Goal: Entertainment & Leisure: Consume media (video, audio)

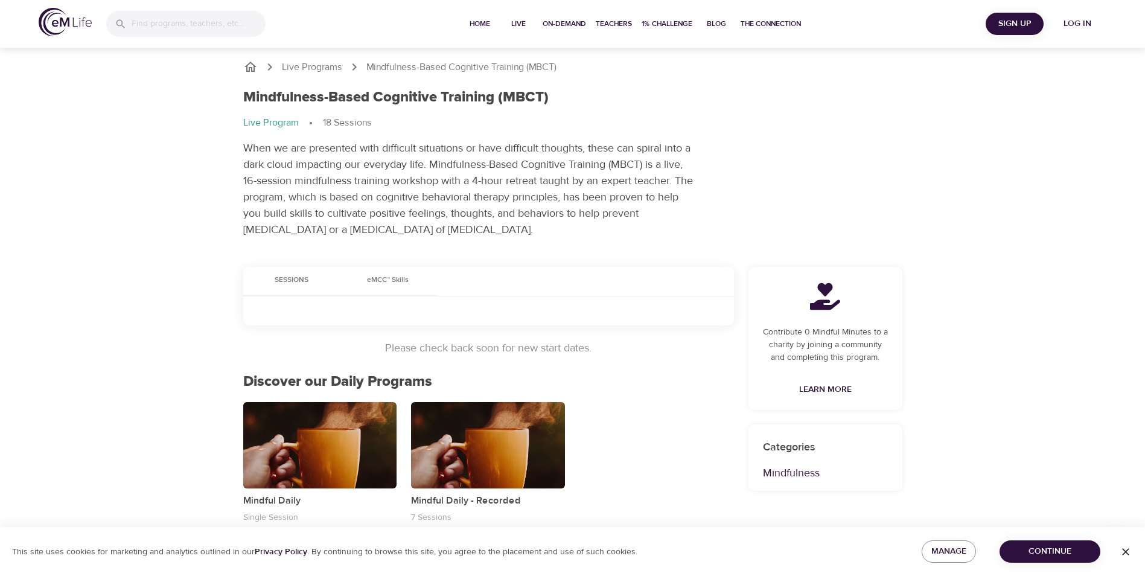
click at [1068, 22] on span "Log in" at bounding box center [1078, 23] width 48 height 15
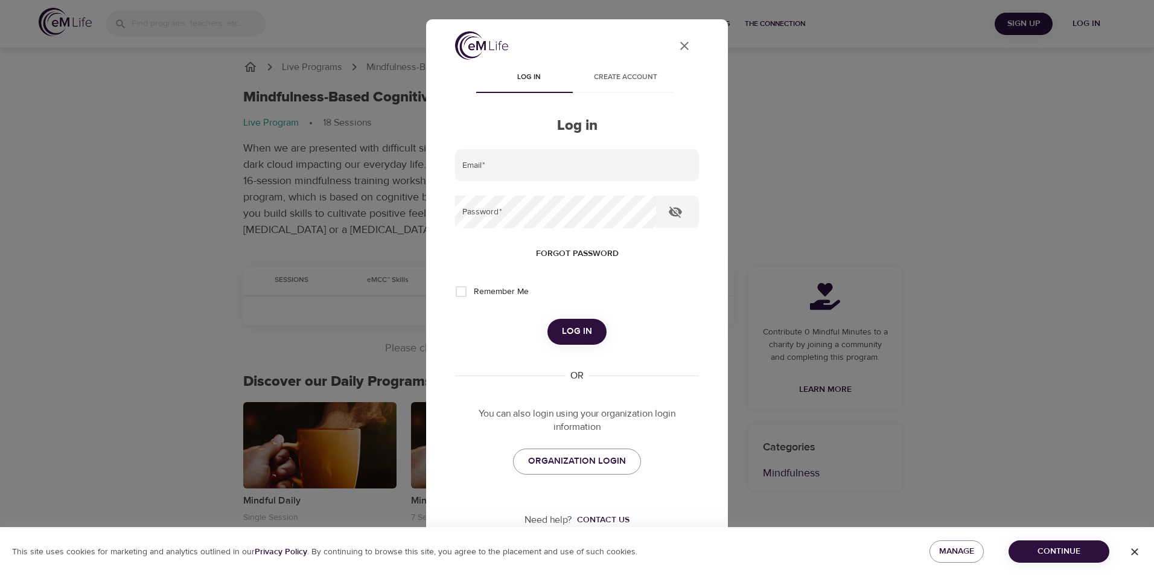
type input "[PERSON_NAME][EMAIL_ADDRESS][DOMAIN_NAME]"
click at [577, 326] on span "Log in" at bounding box center [577, 332] width 30 height 16
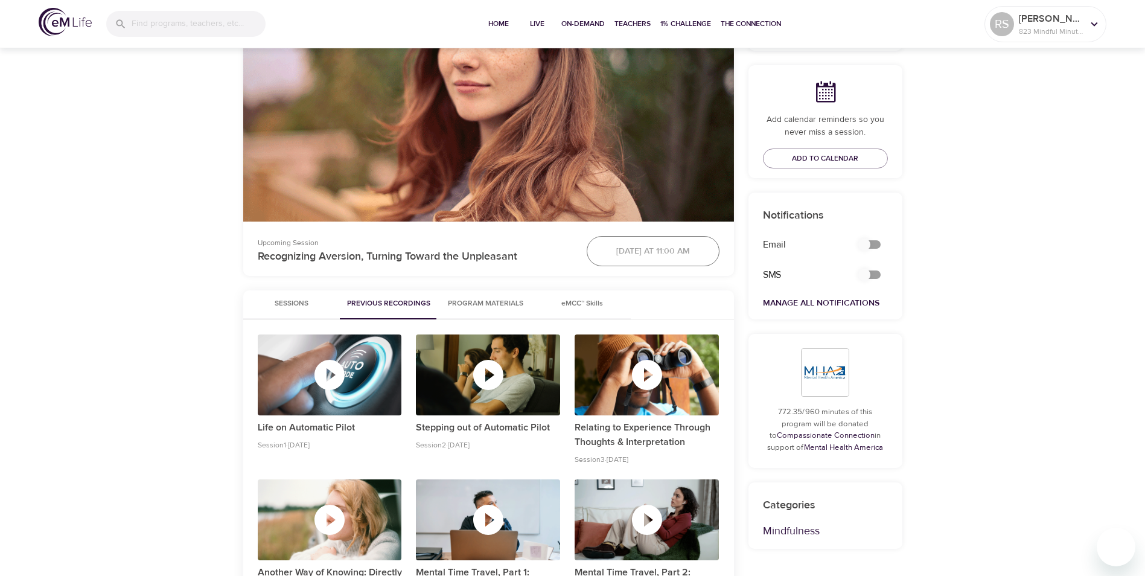
scroll to position [354, 0]
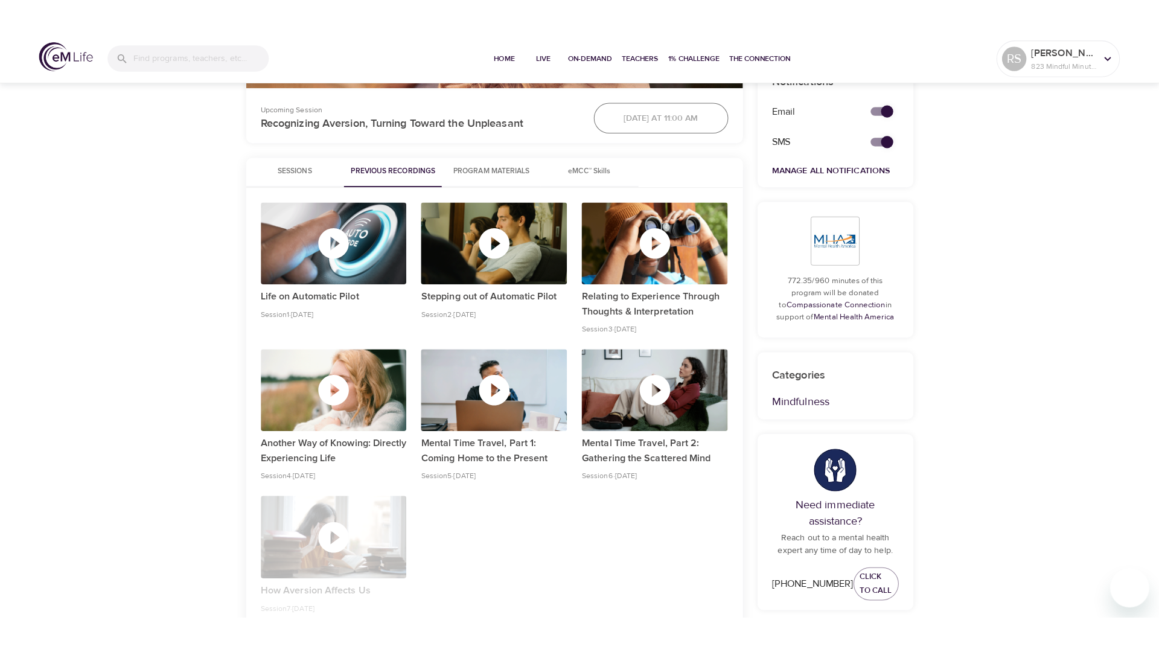
scroll to position [508, 0]
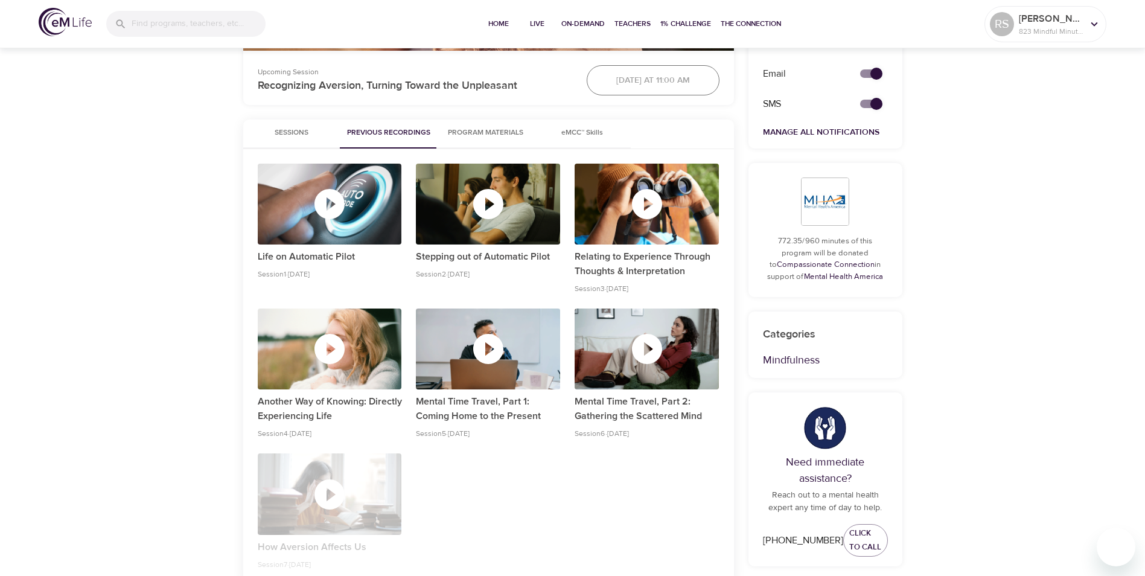
click at [494, 357] on icon "button" at bounding box center [488, 349] width 30 height 30
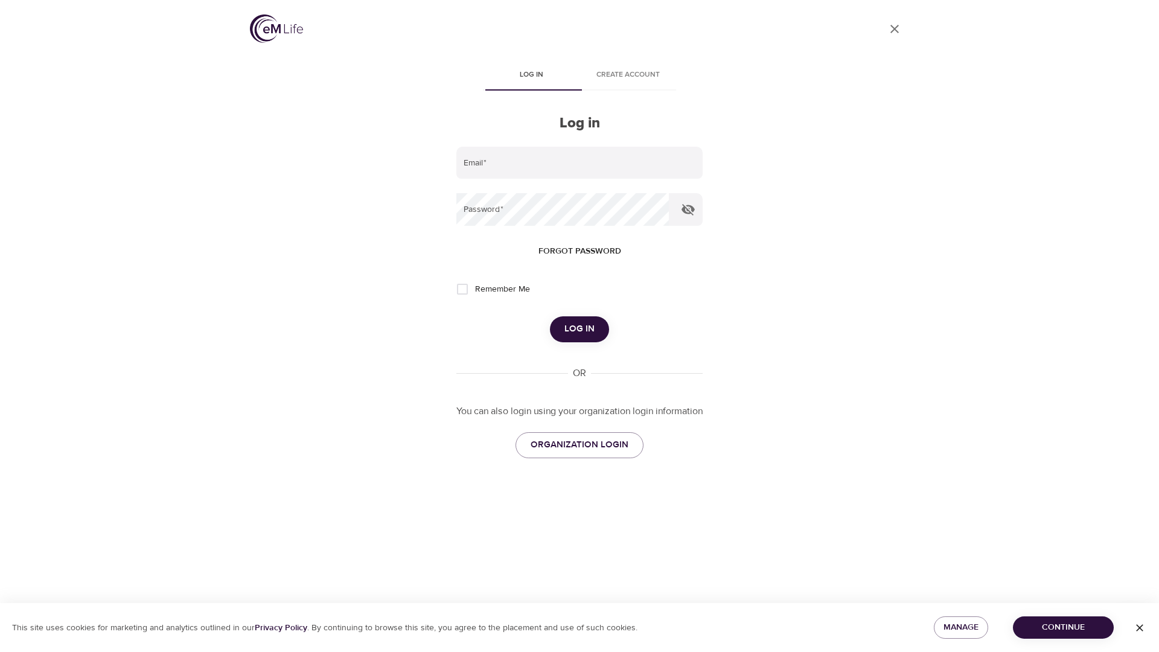
type input "[PERSON_NAME][EMAIL_ADDRESS][DOMAIN_NAME]"
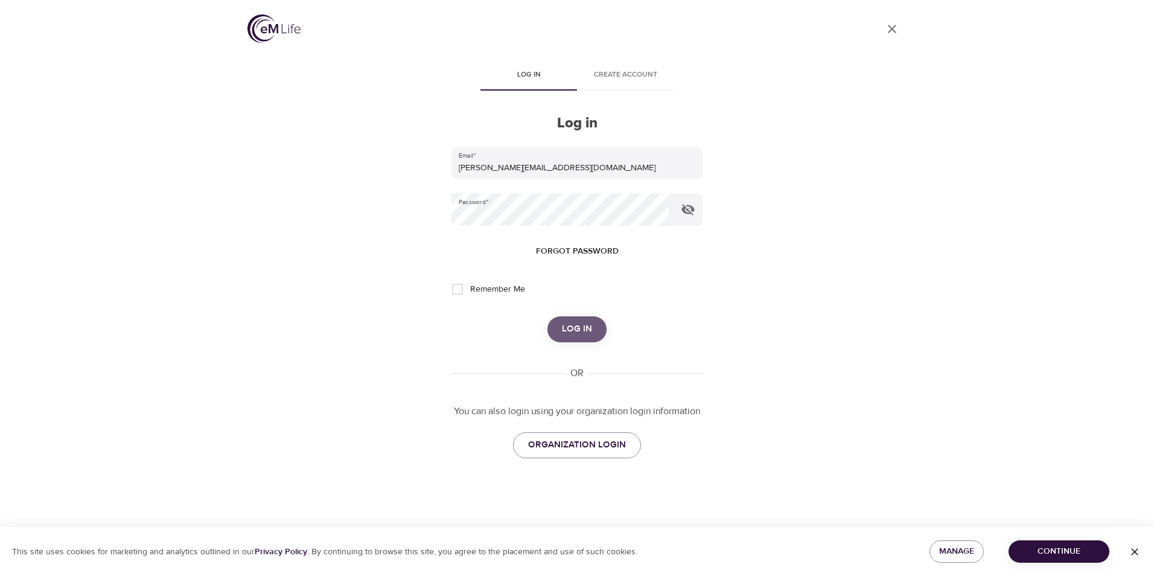
click at [576, 324] on span "Log in" at bounding box center [577, 329] width 30 height 16
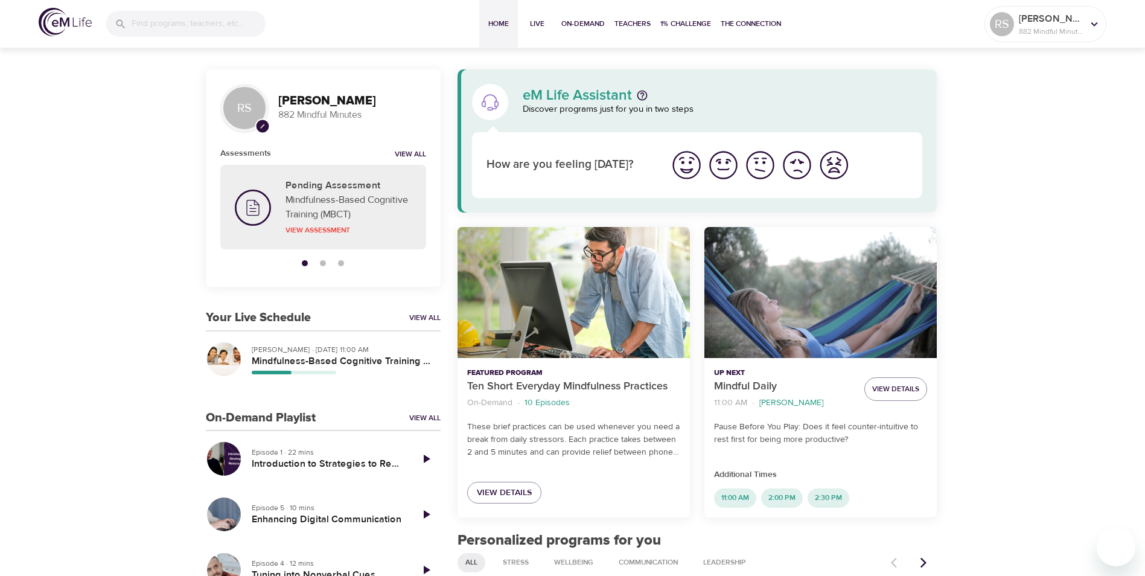
click at [694, 170] on img "I'm feeling great" at bounding box center [686, 165] width 33 height 33
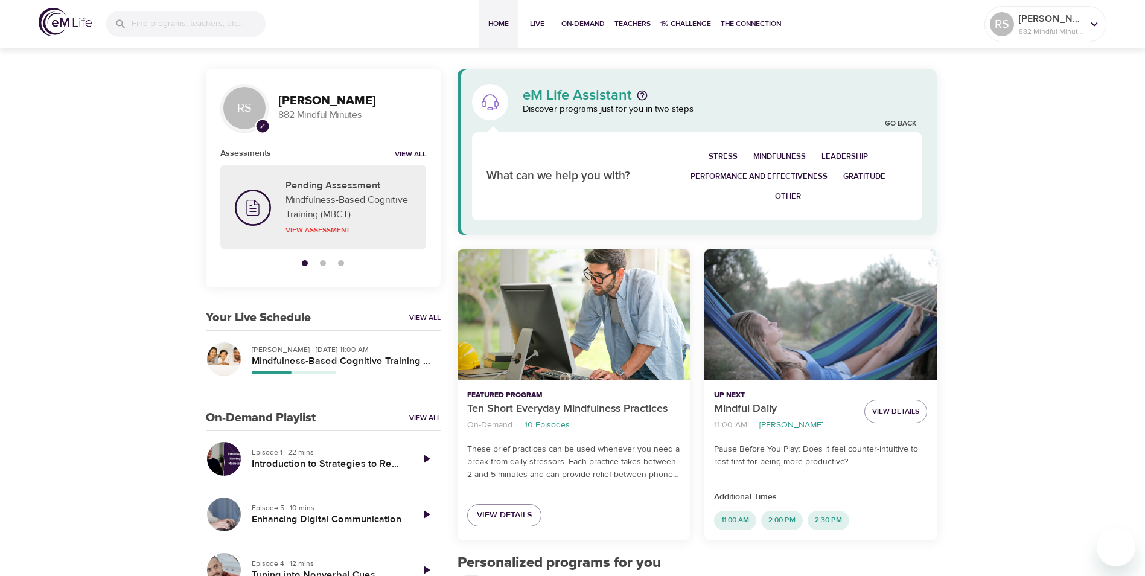
click at [255, 349] on p "Elaine Smookler · Sep 25th, 11:00 AM" at bounding box center [341, 349] width 179 height 11
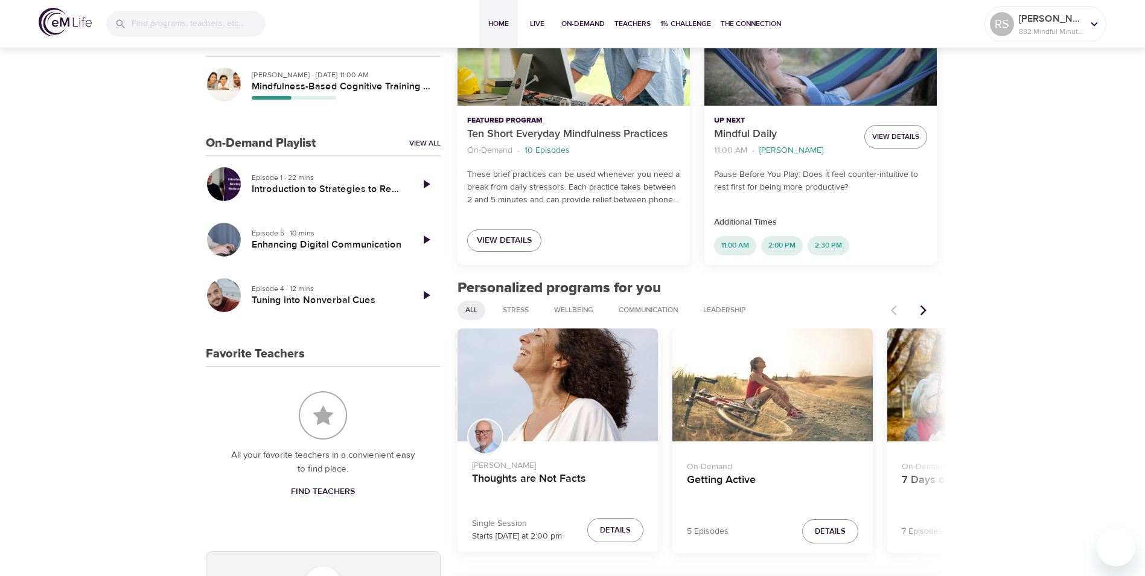
scroll to position [195, 0]
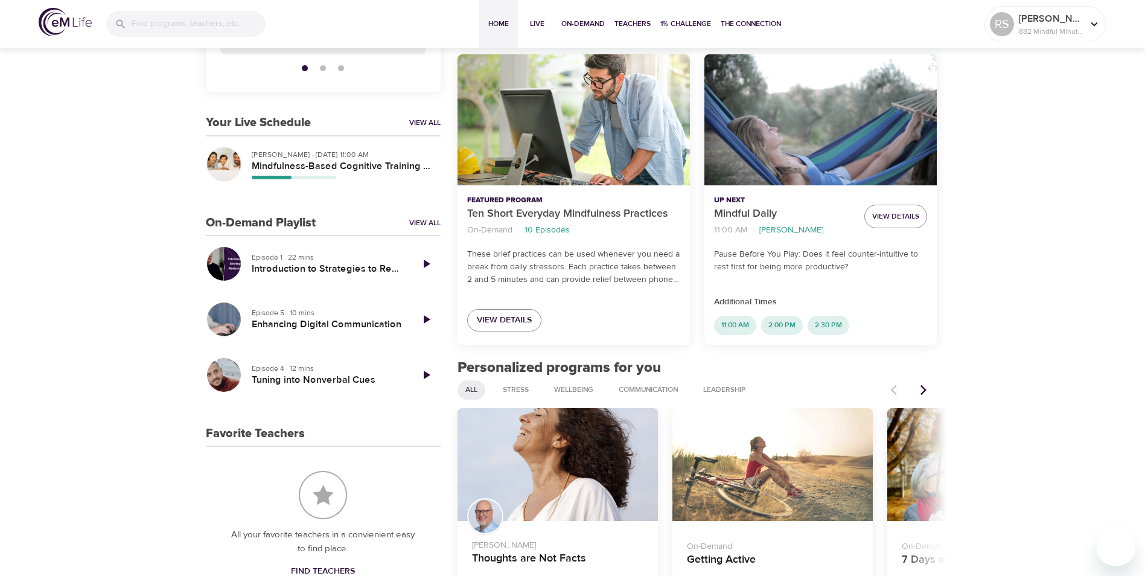
click at [227, 164] on div "button" at bounding box center [224, 164] width 34 height 34
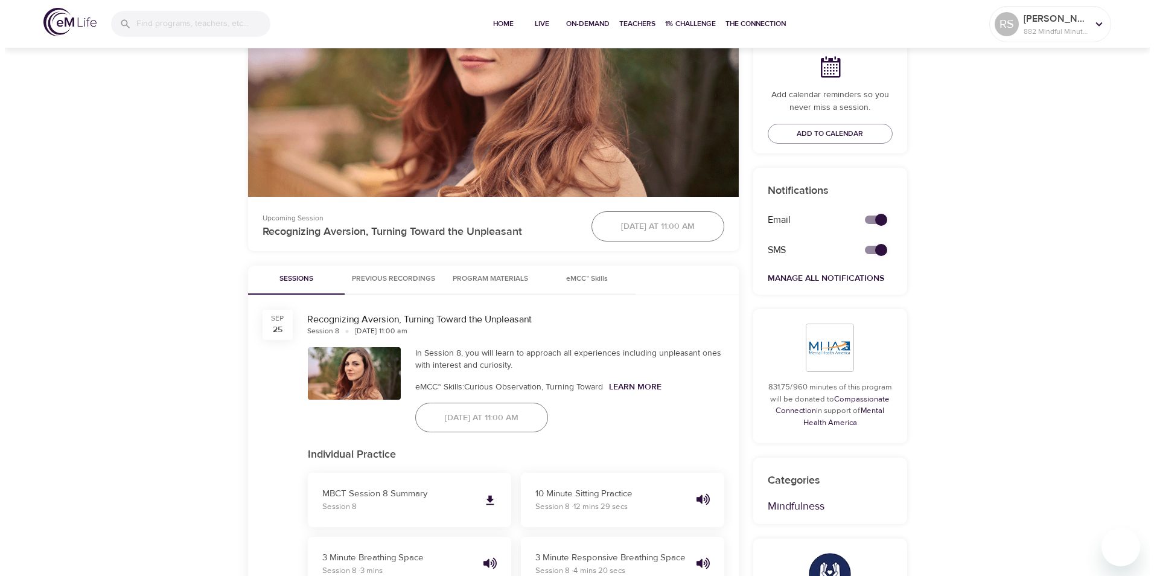
scroll to position [376, 0]
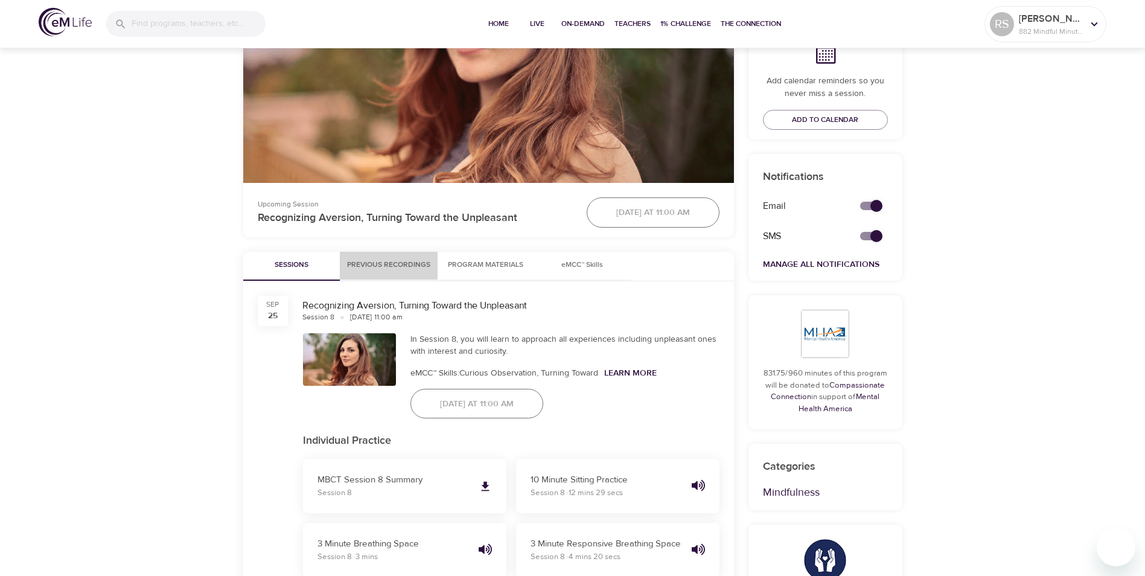
click at [401, 259] on span "Previous Recordings" at bounding box center [388, 265] width 83 height 13
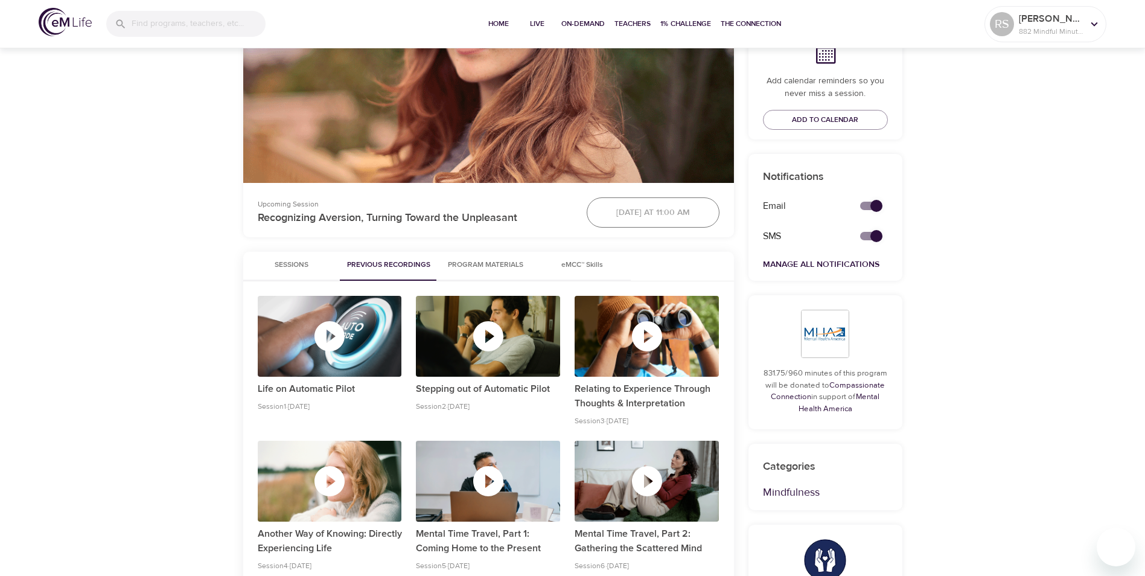
click at [476, 464] on icon "button" at bounding box center [488, 481] width 36 height 36
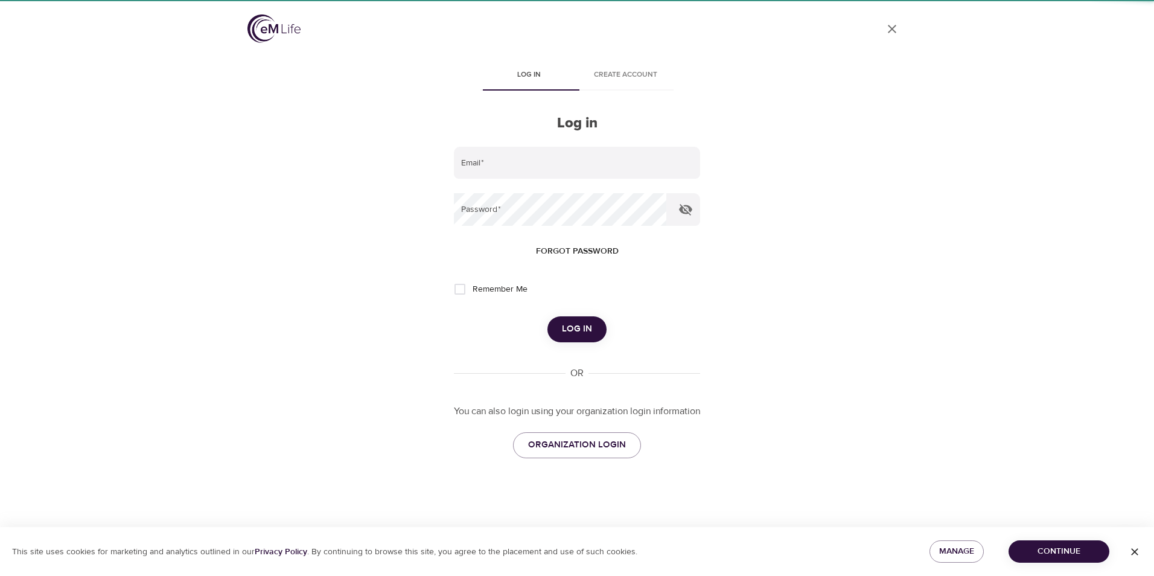
type input "[PERSON_NAME][EMAIL_ADDRESS][DOMAIN_NAME]"
